Goal: Information Seeking & Learning: Compare options

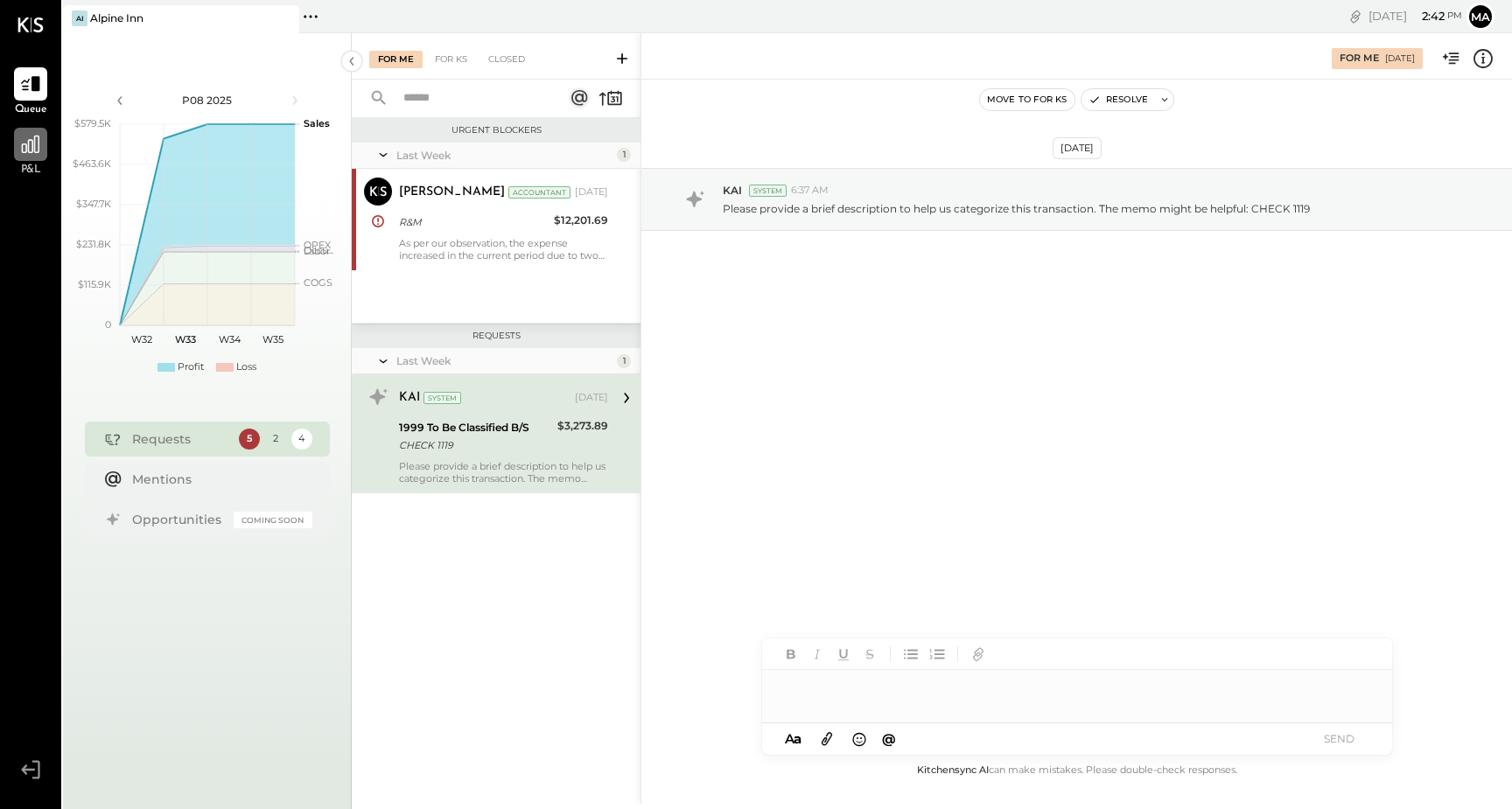
click at [16, 143] on div at bounding box center [30, 144] width 33 height 33
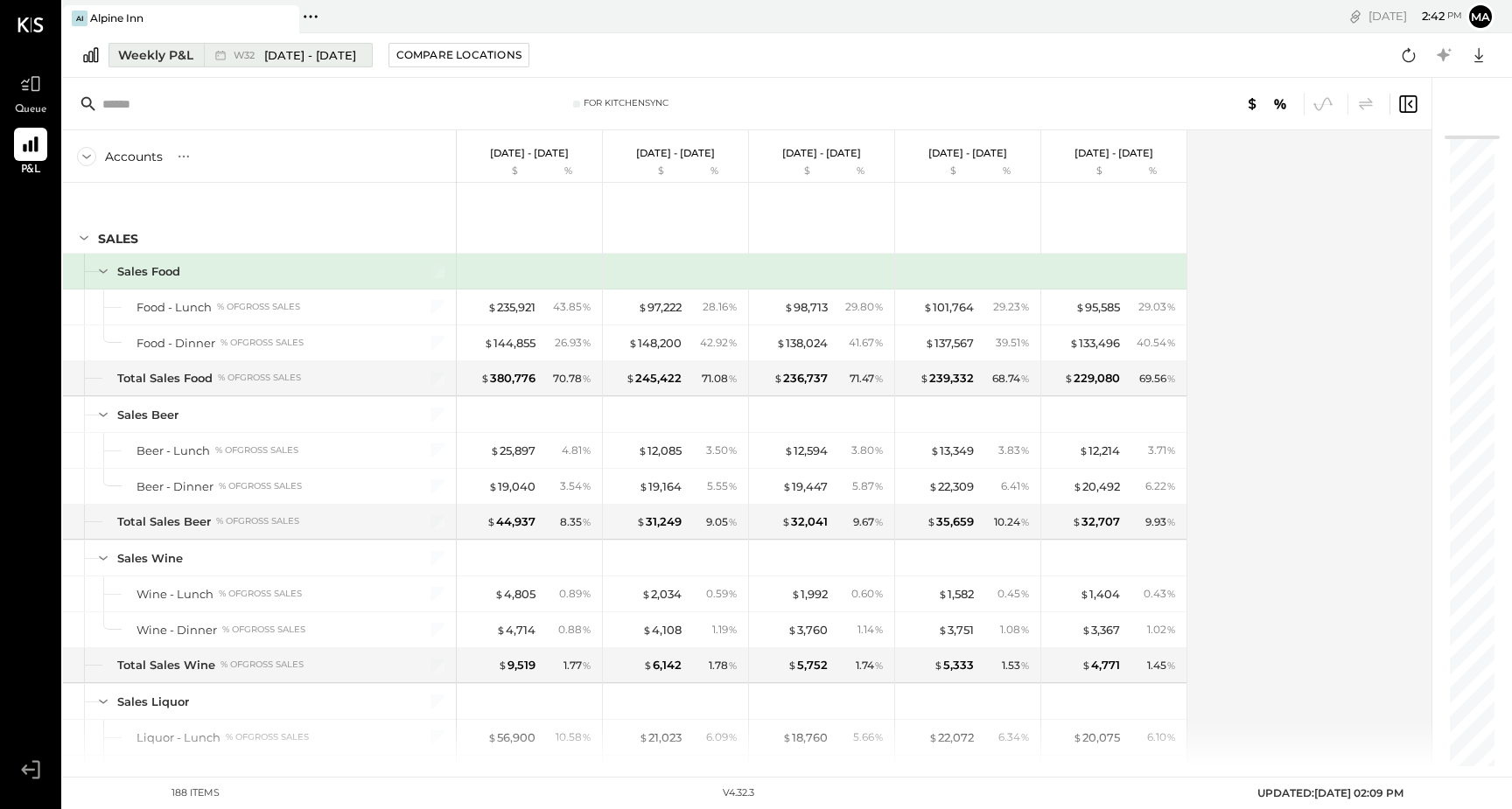
click at [257, 54] on span "W32" at bounding box center [246, 55] width 26 height 10
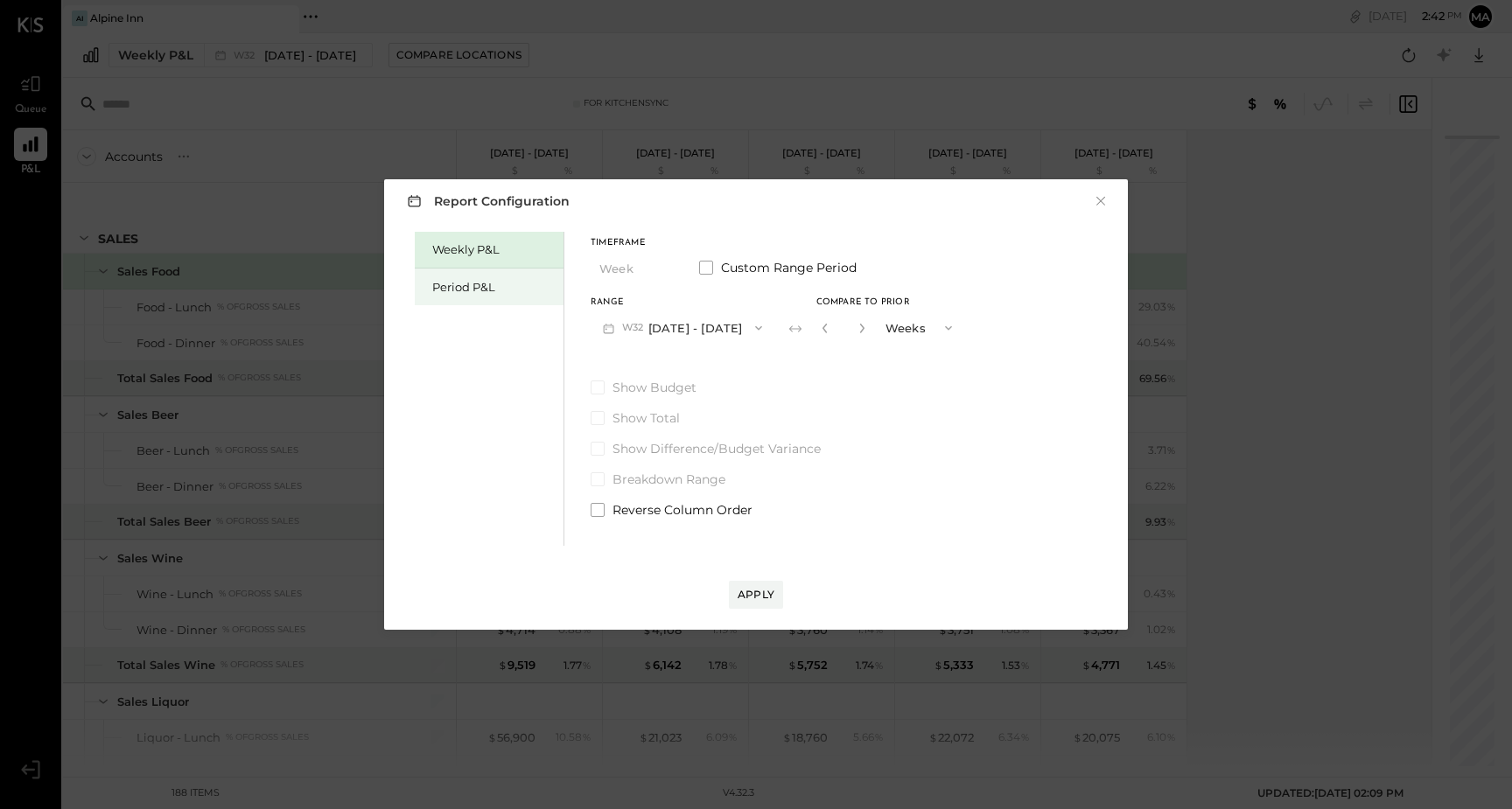
click at [514, 293] on div "Period P&L" at bounding box center [494, 286] width 123 height 16
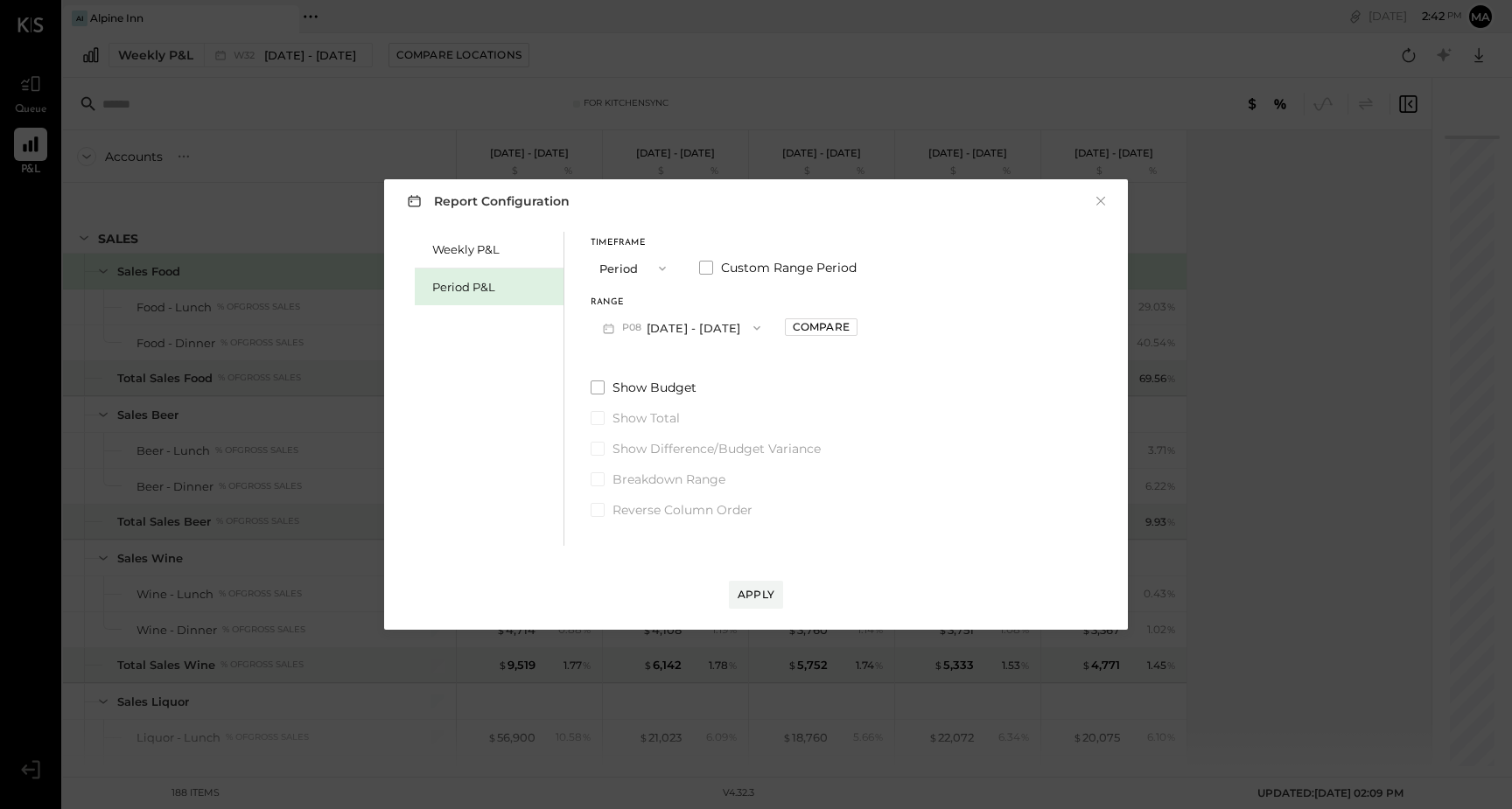
click at [755, 326] on icon "button" at bounding box center [757, 328] width 14 height 14
click at [714, 363] on span "[DATE] - [DATE]" at bounding box center [674, 367] width 83 height 15
click at [738, 594] on div "Apply" at bounding box center [756, 594] width 37 height 15
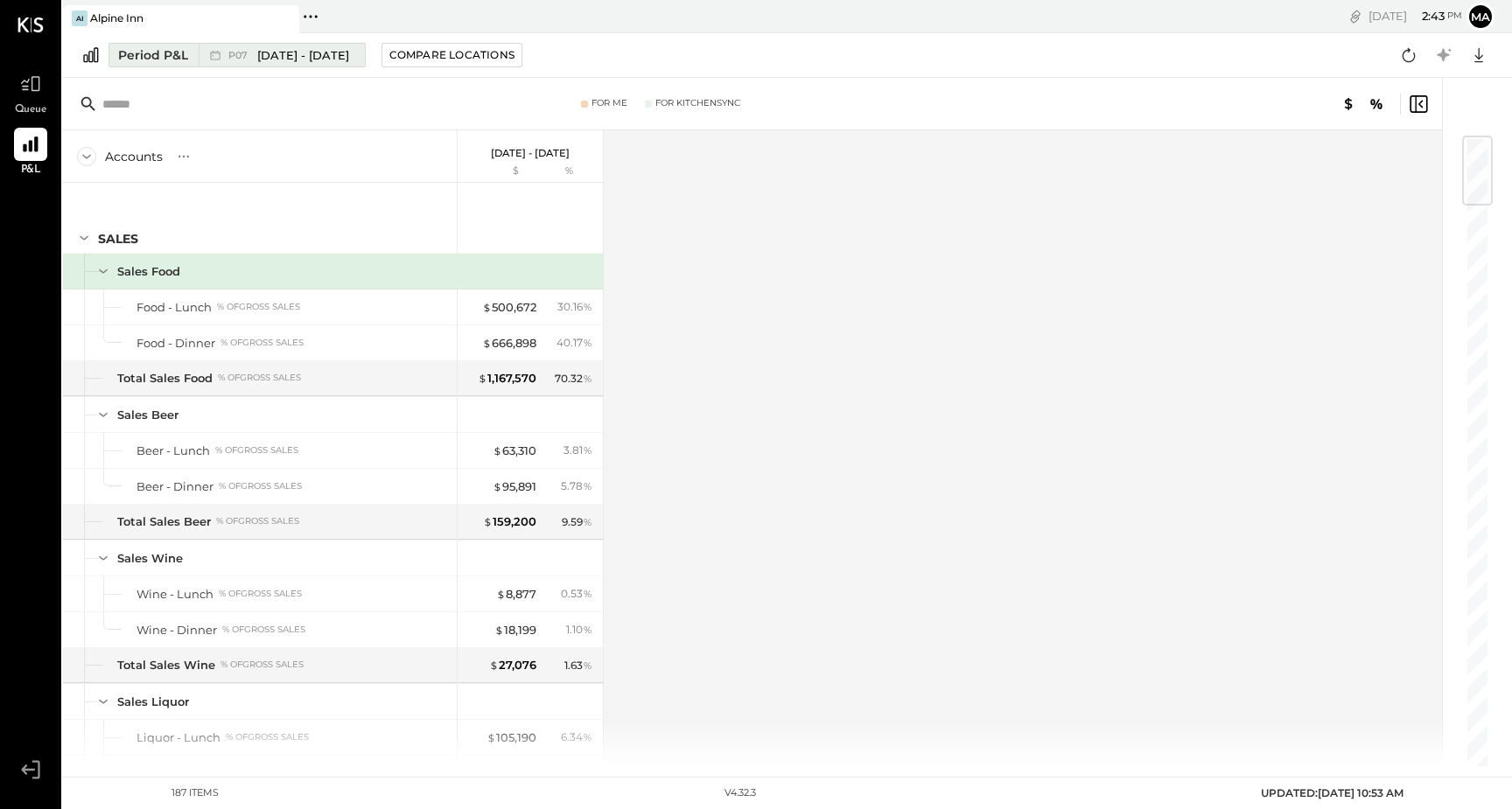
click at [316, 58] on span "[DATE] - [DATE]" at bounding box center [303, 55] width 92 height 16
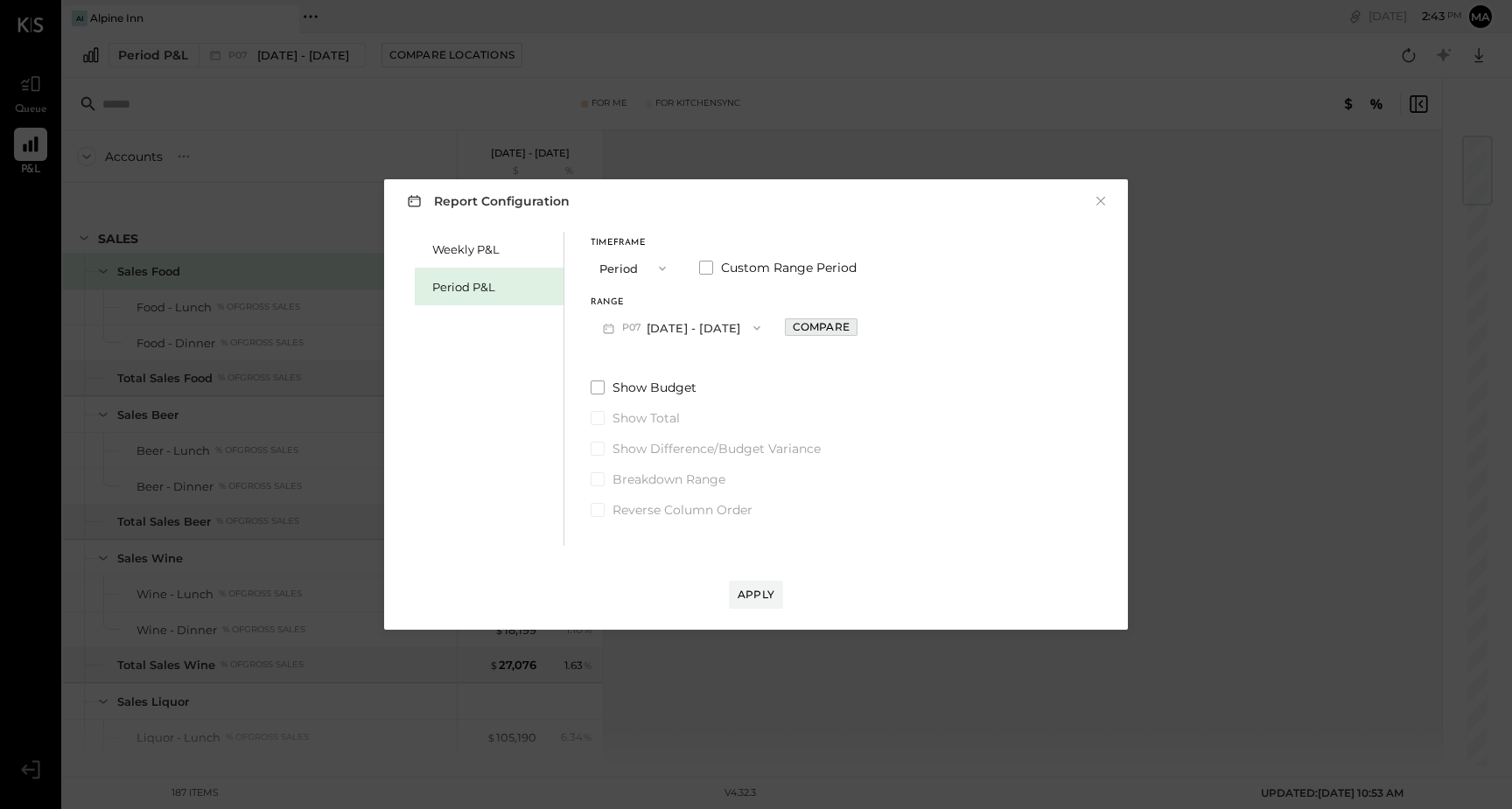
click at [836, 325] on div "Compare" at bounding box center [821, 326] width 57 height 15
click at [953, 332] on icon "button" at bounding box center [947, 328] width 14 height 14
click at [959, 332] on div "Periods" at bounding box center [919, 328] width 86 height 32
click at [865, 327] on icon "button" at bounding box center [860, 328] width 11 height 11
type input "*"
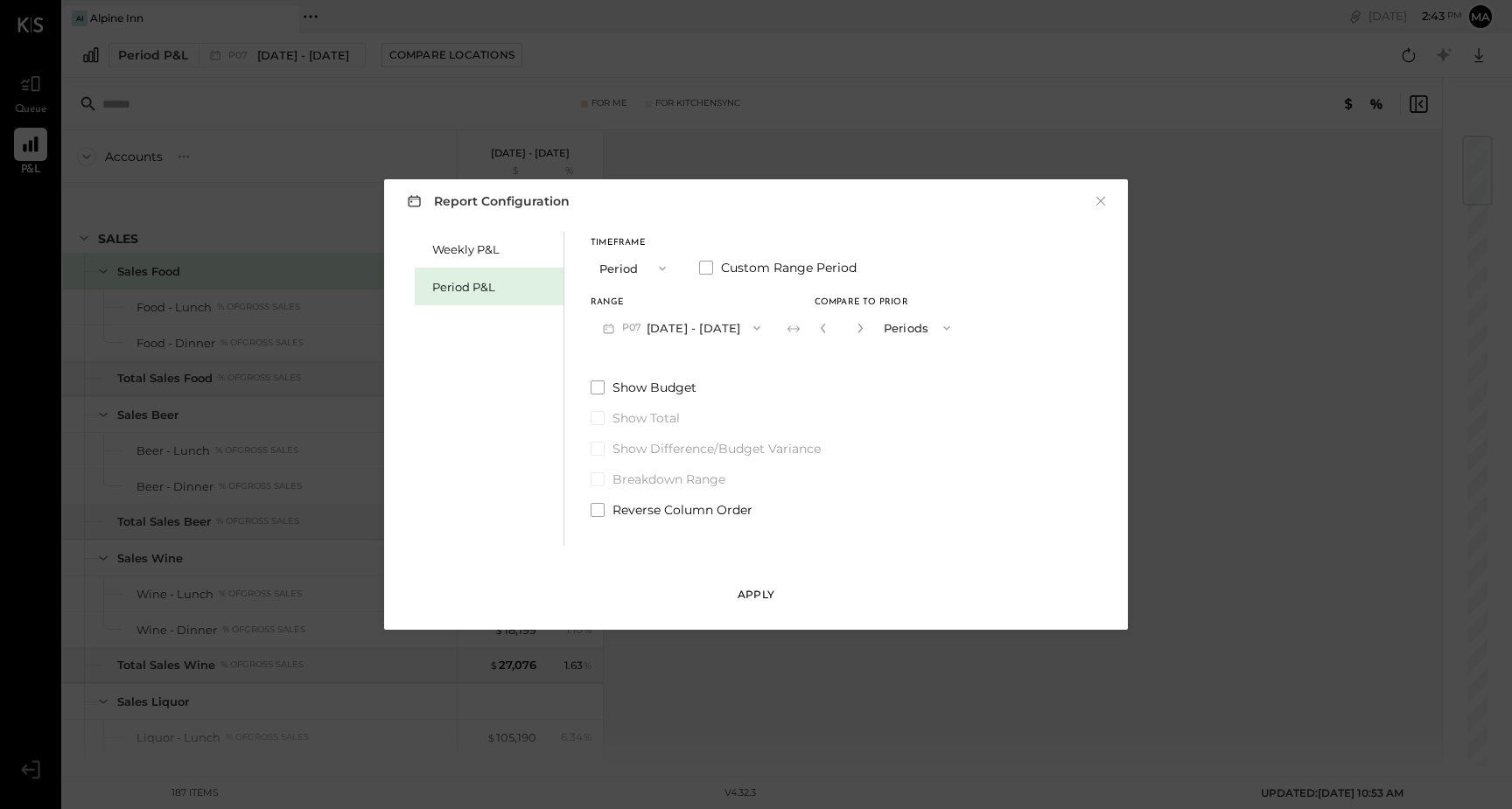
click at [764, 596] on div "Apply" at bounding box center [756, 594] width 37 height 15
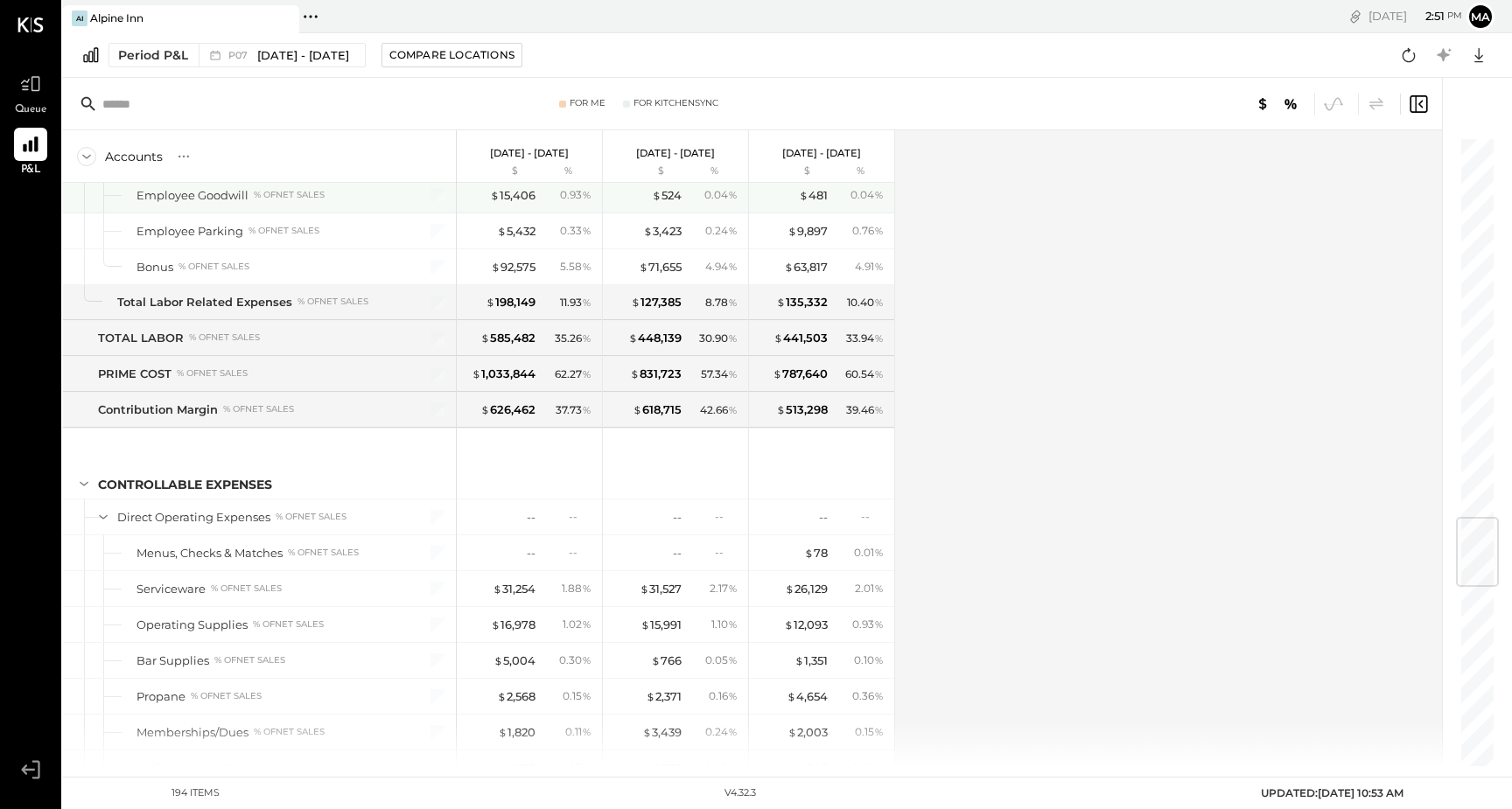
scroll to position [3191, 0]
